Goal: Complete application form

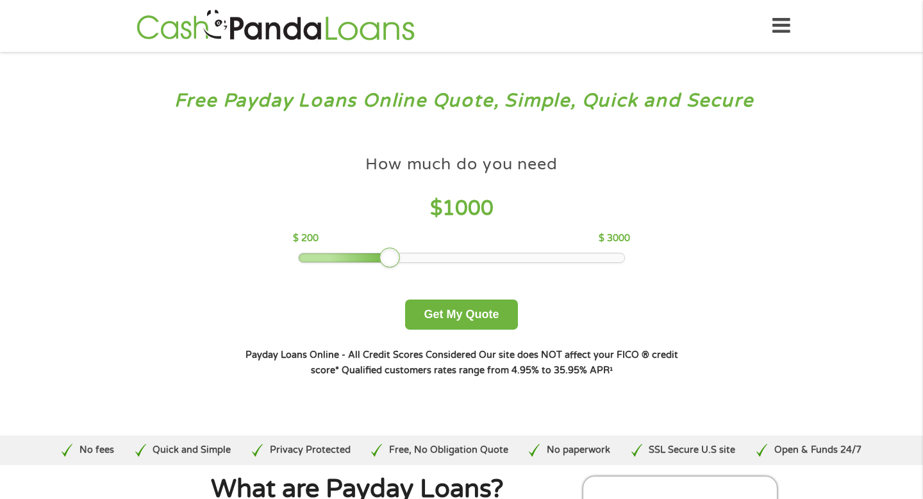
drag, startPoint x: 389, startPoint y: 256, endPoint x: 247, endPoint y: 258, distance: 141.1
click at [248, 260] on div "How much do you need $ 1000 $ 200 $ 3000 Get My Quote" at bounding box center [461, 239] width 449 height 181
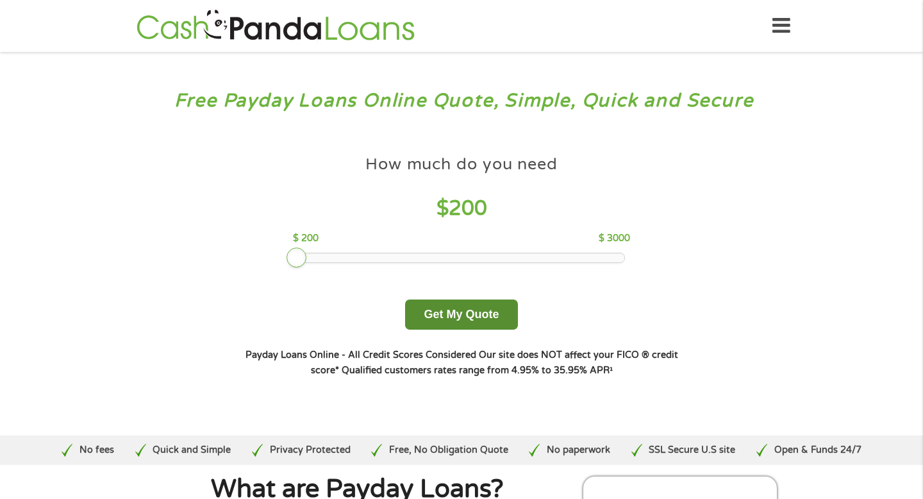
click at [467, 319] on button "Get My Quote" at bounding box center [461, 314] width 112 height 30
click at [480, 316] on button "Get My Quote" at bounding box center [461, 314] width 112 height 30
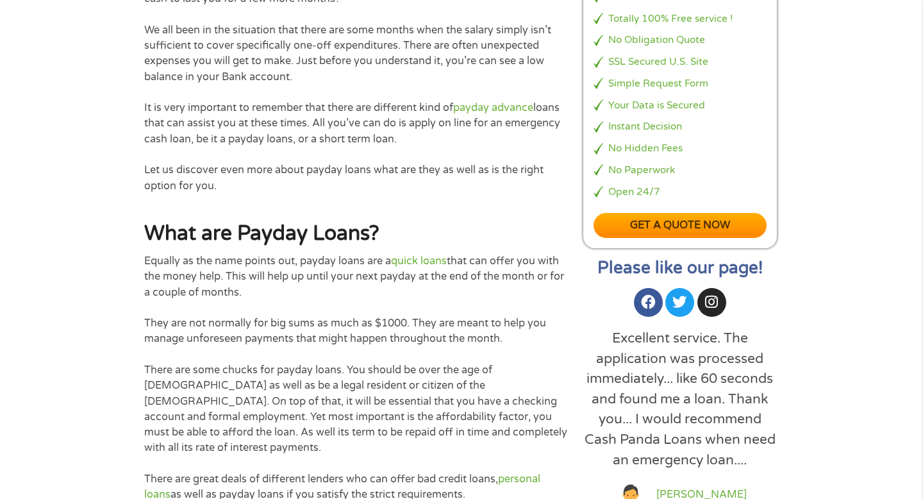
scroll to position [500, 0]
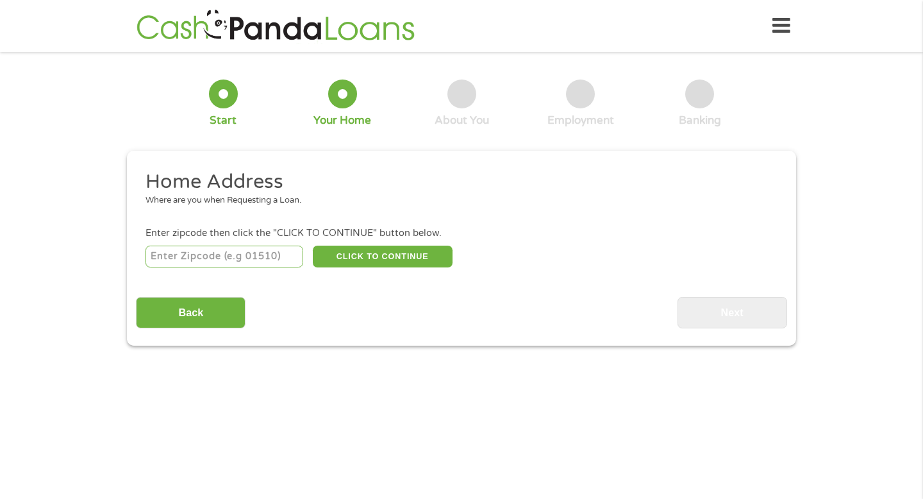
click at [242, 258] on input "number" at bounding box center [225, 257] width 158 height 22
type input "55084"
select select "[US_STATE]"
click at [386, 262] on button "CLICK TO CONTINUE" at bounding box center [383, 257] width 140 height 22
type input "55084"
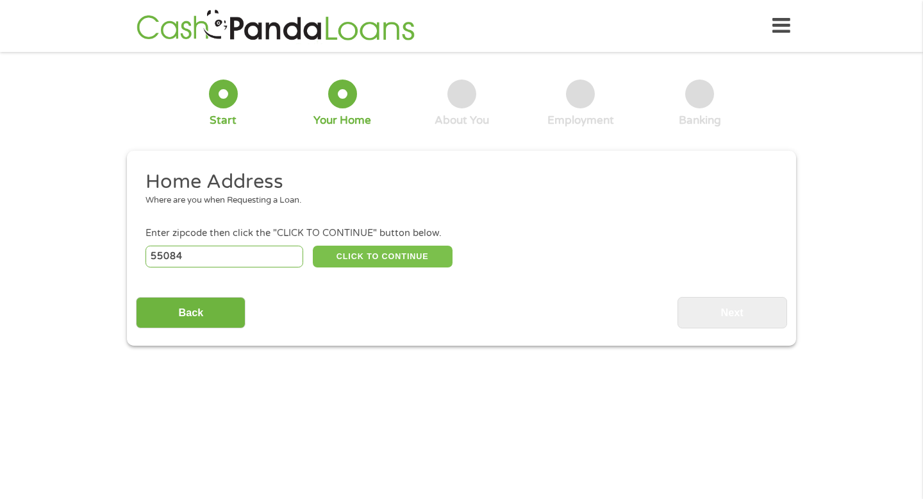
type input "[GEOGRAPHIC_DATA]"
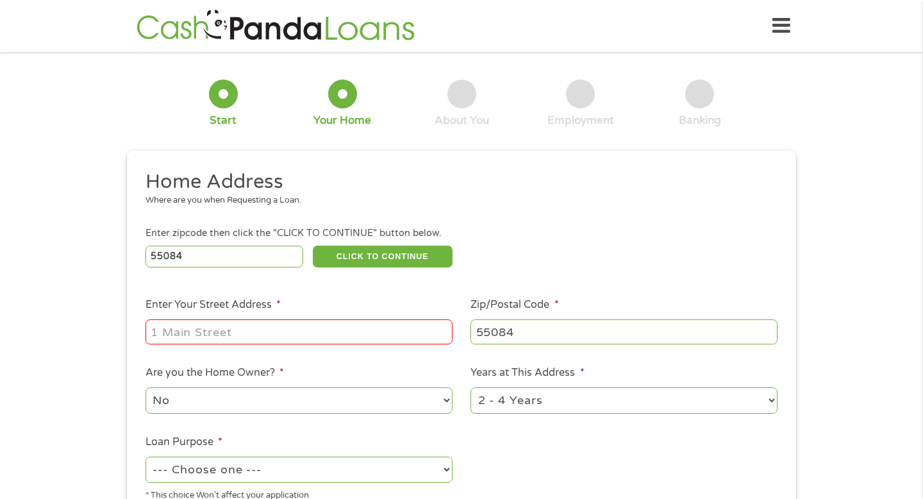
click at [315, 335] on input "Enter Your Street Address *" at bounding box center [299, 331] width 307 height 24
type input "[STREET_ADDRESS]"
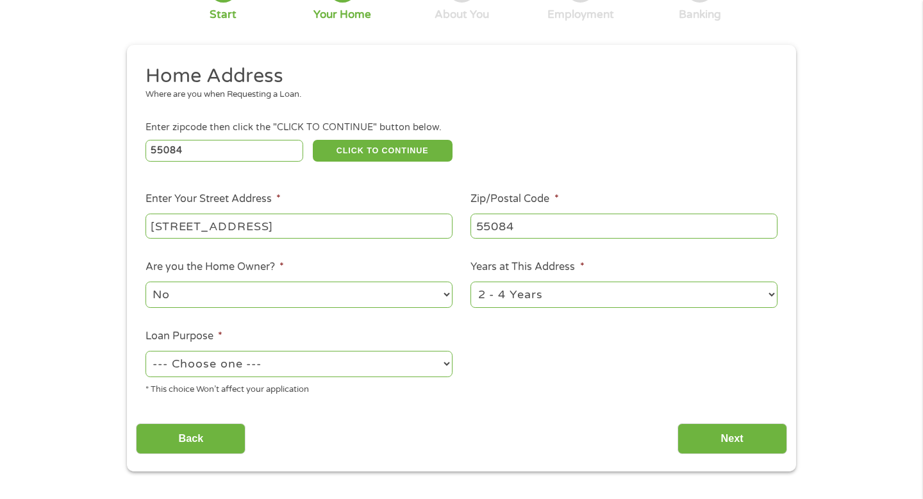
scroll to position [108, 0]
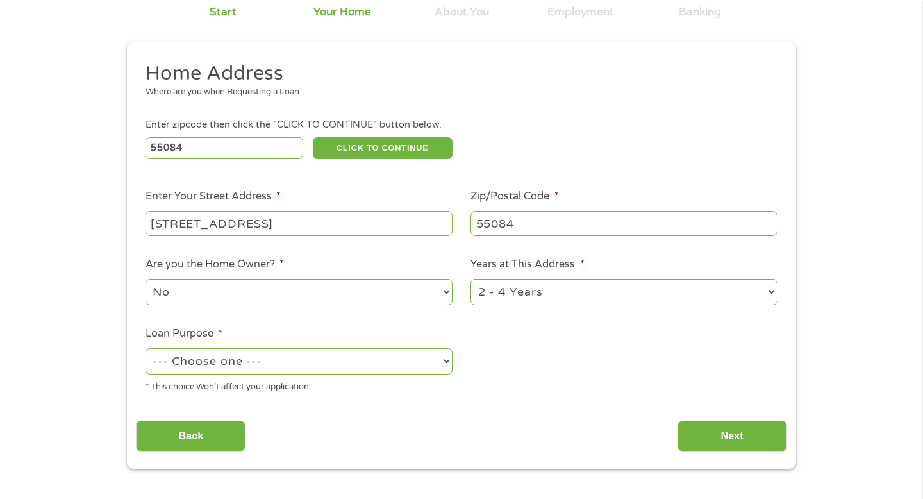
click at [271, 367] on select "--- Choose one --- Pay Bills Debt Consolidation Home Improvement Major Purchase…" at bounding box center [299, 361] width 307 height 26
select select "paybills"
click at [614, 297] on select "1 Year or less 1 - 2 Years 2 - 4 Years Over 4 Years" at bounding box center [624, 292] width 307 height 26
select select "60months"
click at [747, 442] on input "Next" at bounding box center [733, 436] width 110 height 31
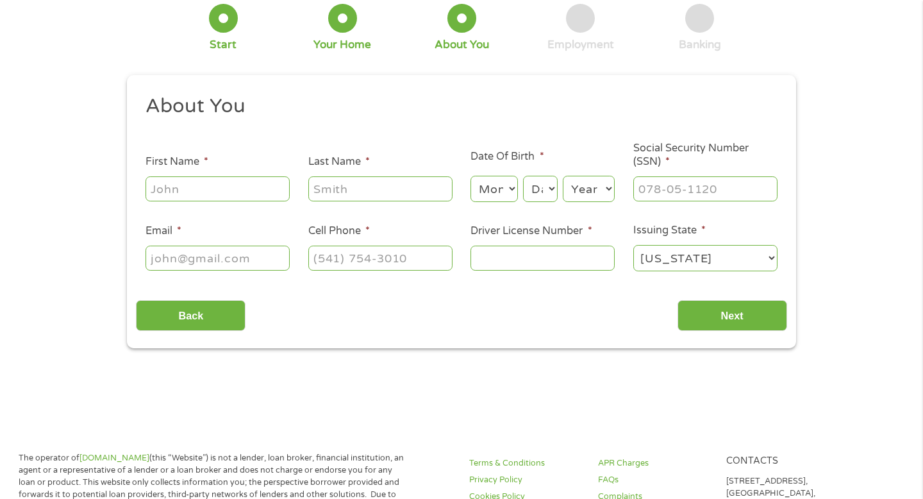
scroll to position [0, 0]
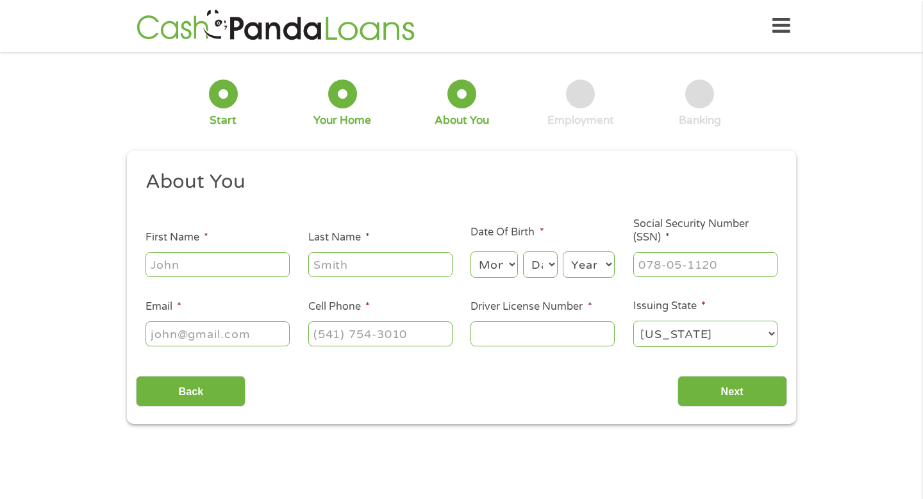
click at [234, 255] on input "First Name *" at bounding box center [218, 264] width 144 height 24
type input "Alyssa"
type input "[PERSON_NAME]"
click at [486, 271] on select "Month 1 2 3 4 5 6 7 8 9 10 11 12" at bounding box center [494, 264] width 47 height 26
select select "7"
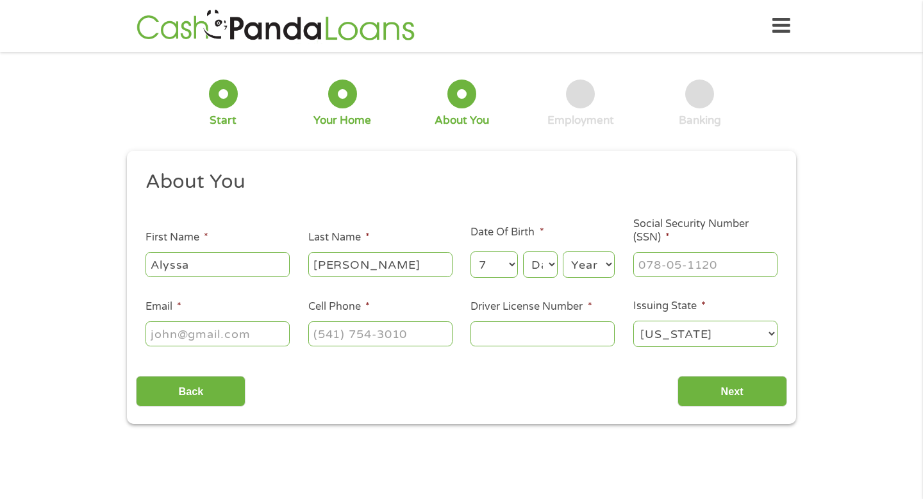
click at [535, 271] on select "Day 1 2 3 4 5 6 7 8 9 10 11 12 13 14 15 16 17 18 19 20 21 22 23 24 25 26 27 28 …" at bounding box center [540, 264] width 35 height 26
select select "15"
click at [578, 274] on select "Year [DATE] 2006 2005 2004 2003 2002 2001 2000 1999 1998 1997 1996 1995 1994 19…" at bounding box center [589, 264] width 52 height 26
select select "2000"
